Goal: Navigation & Orientation: Find specific page/section

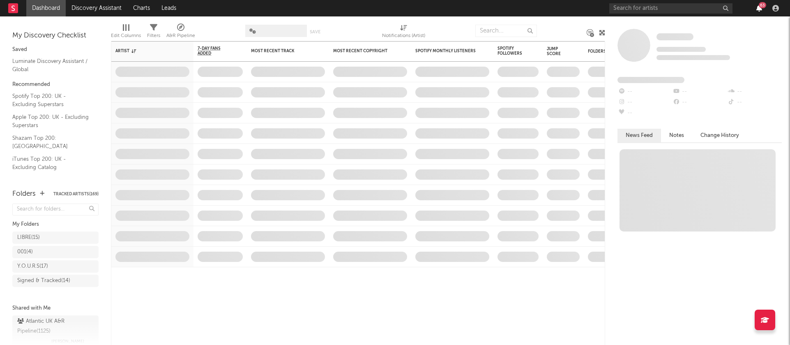
click at [758, 8] on icon "button" at bounding box center [760, 8] width 6 height 7
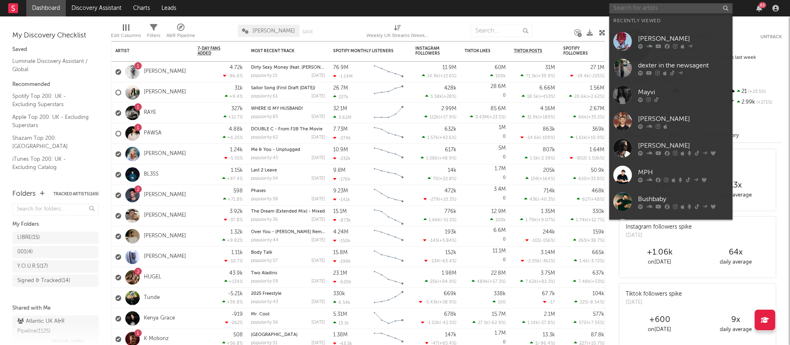
click at [642, 6] on input "text" at bounding box center [670, 8] width 123 height 10
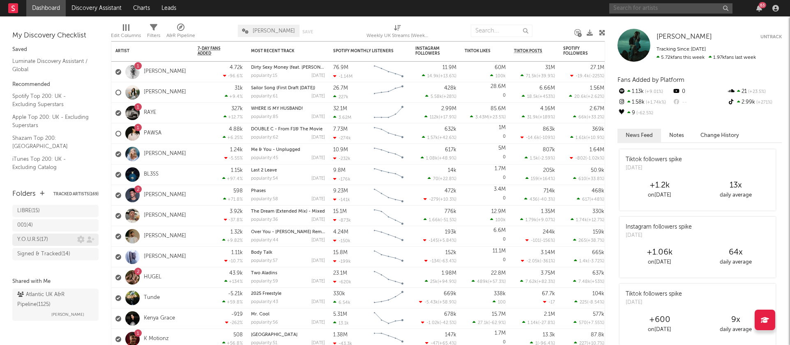
scroll to position [37, 0]
click at [41, 235] on div "Y.O.U.R.S ( 17 )" at bounding box center [32, 240] width 31 height 10
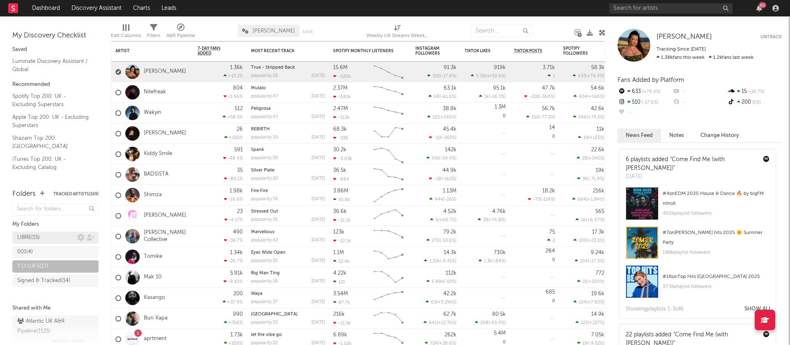
scroll to position [1, 0]
click at [37, 236] on div "LIBRE ( 15 )" at bounding box center [28, 236] width 23 height 10
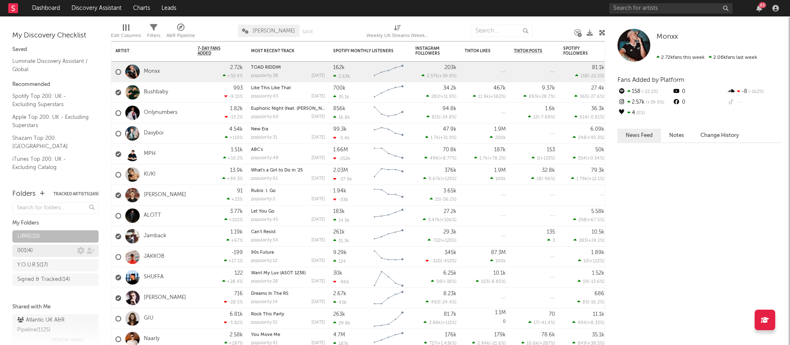
click at [42, 251] on div "001 ( 4 )" at bounding box center [47, 251] width 60 height 10
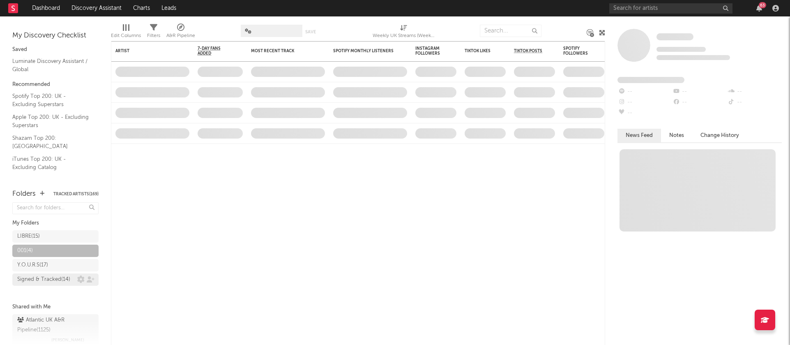
click at [43, 282] on div "Signed & Tracked ( 14 )" at bounding box center [43, 280] width 53 height 10
